Goal: Register for event/course

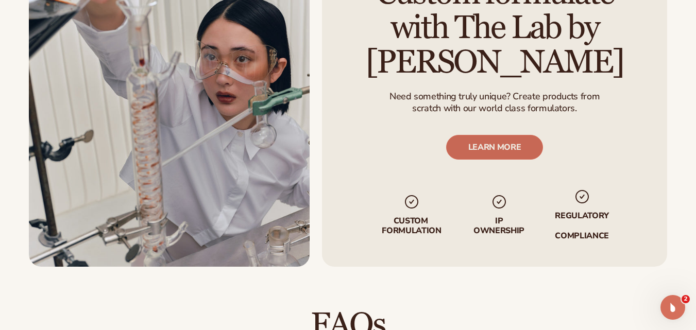
scroll to position [1186, 0]
click at [483, 157] on link "LEARN MORE" at bounding box center [494, 147] width 97 height 25
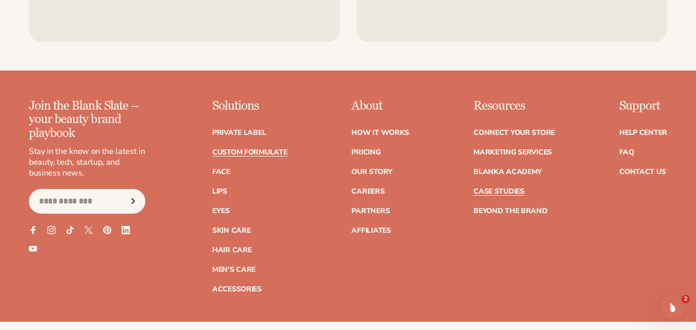
scroll to position [1447, 0]
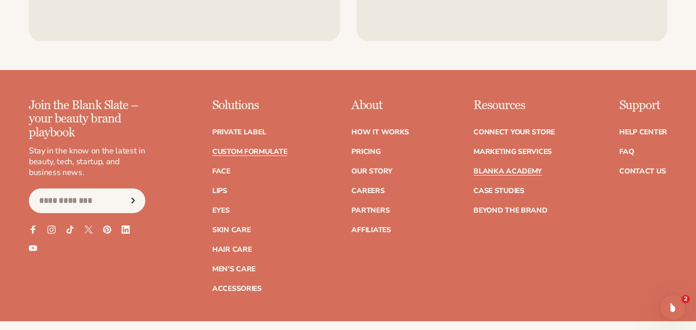
click at [513, 174] on link "Blanka Academy" at bounding box center [508, 171] width 69 height 7
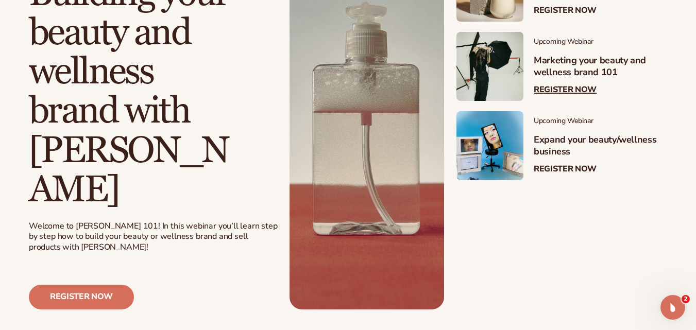
click at [577, 62] on h3 "Marketing your beauty and wellness brand 101" at bounding box center [600, 67] width 133 height 24
click at [558, 87] on link "Register Now" at bounding box center [565, 90] width 63 height 10
